Goal: Information Seeking & Learning: Learn about a topic

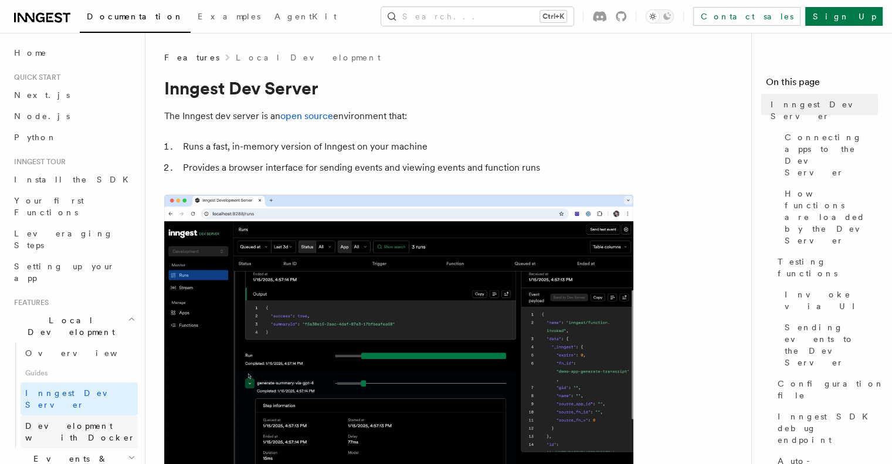
click at [72, 421] on span "Development with Docker" at bounding box center [80, 431] width 110 height 21
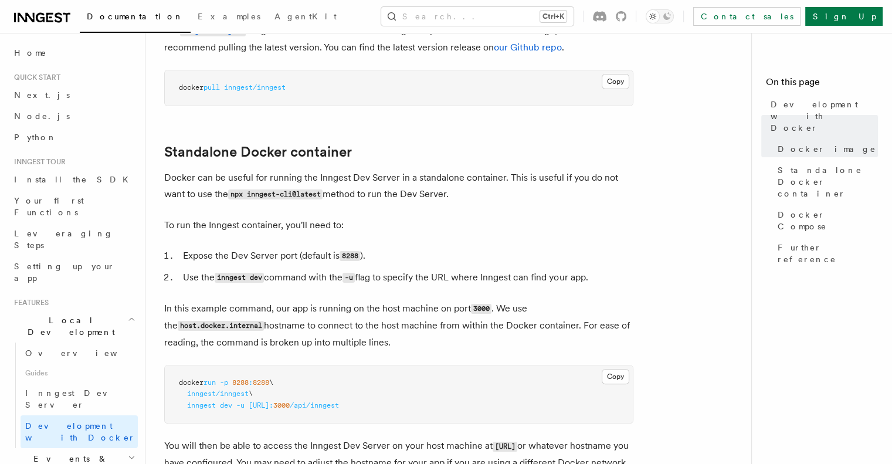
scroll to position [117, 0]
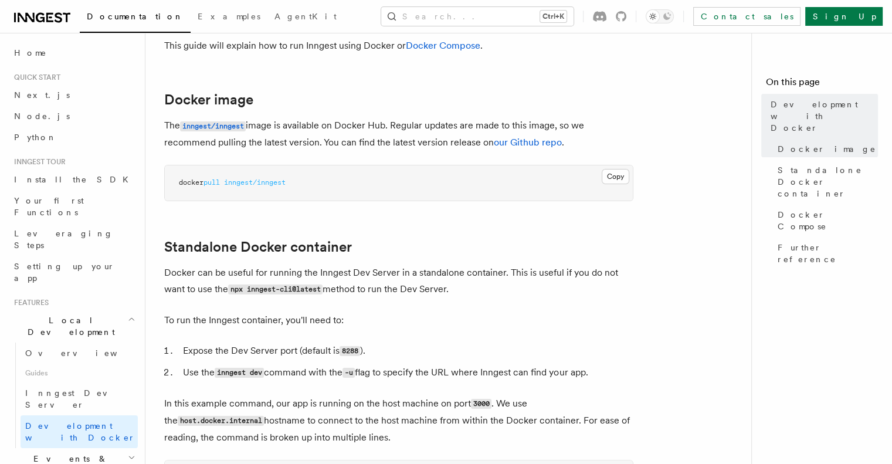
click at [54, 19] on icon at bounding box center [42, 18] width 56 height 14
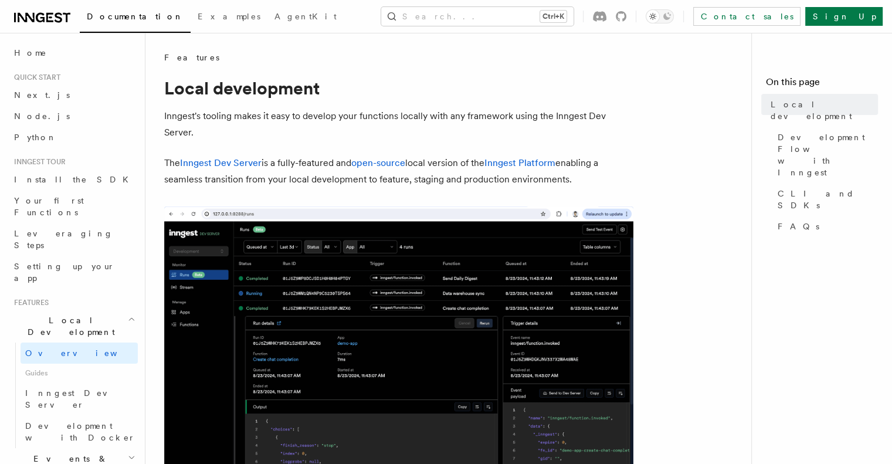
click at [40, 16] on icon at bounding box center [42, 18] width 56 height 14
